Goal: Information Seeking & Learning: Learn about a topic

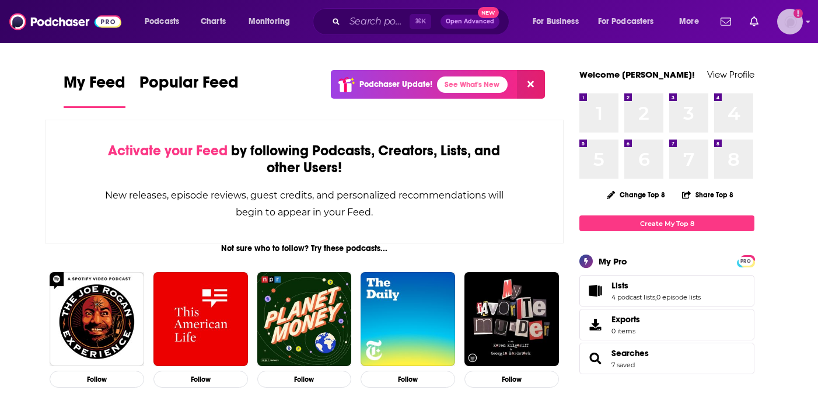
click at [790, 27] on img "Logged in as teisenbe" at bounding box center [790, 22] width 26 height 26
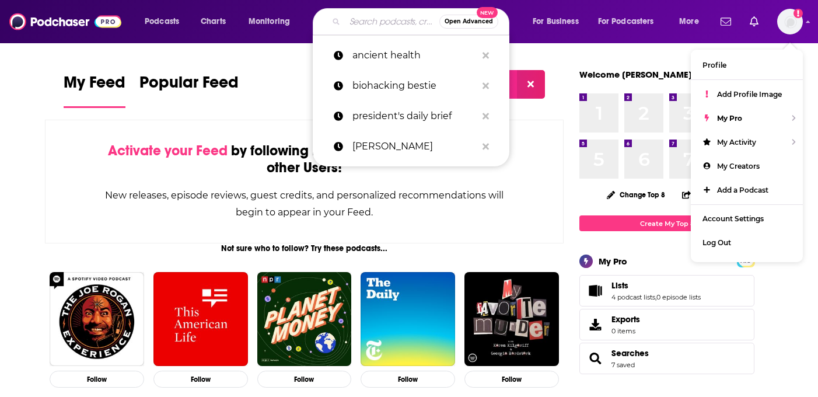
click at [363, 23] on input "Search podcasts, credits, & more..." at bounding box center [392, 21] width 94 height 19
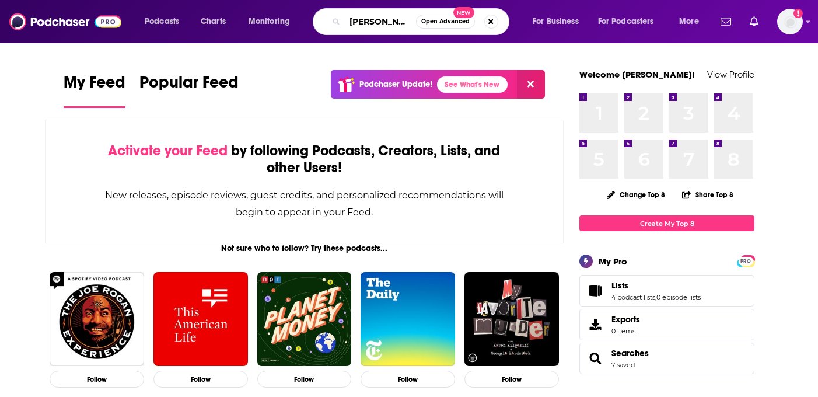
type input "[PERSON_NAME]"
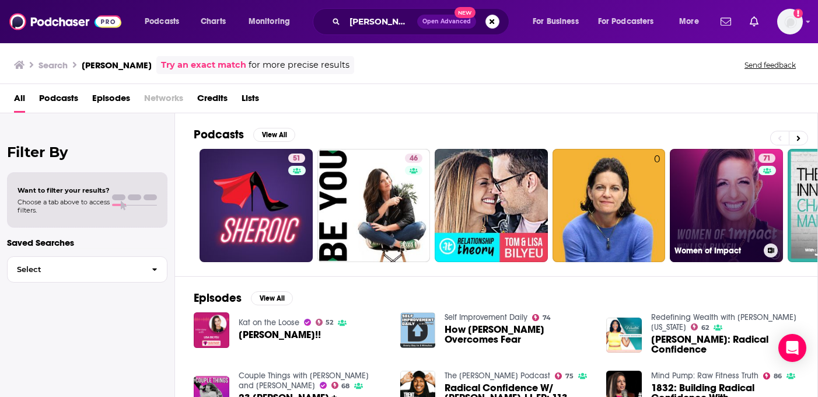
click at [744, 219] on link "71 Women of Impact" at bounding box center [726, 205] width 113 height 113
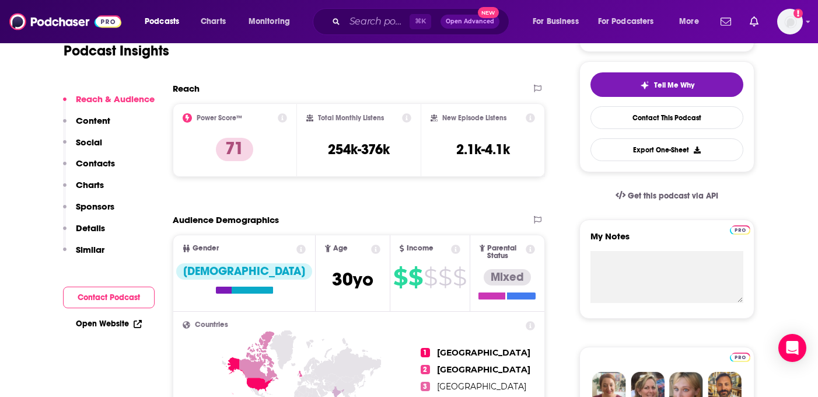
scroll to position [253, 0]
